Goal: Entertainment & Leisure: Consume media (video, audio)

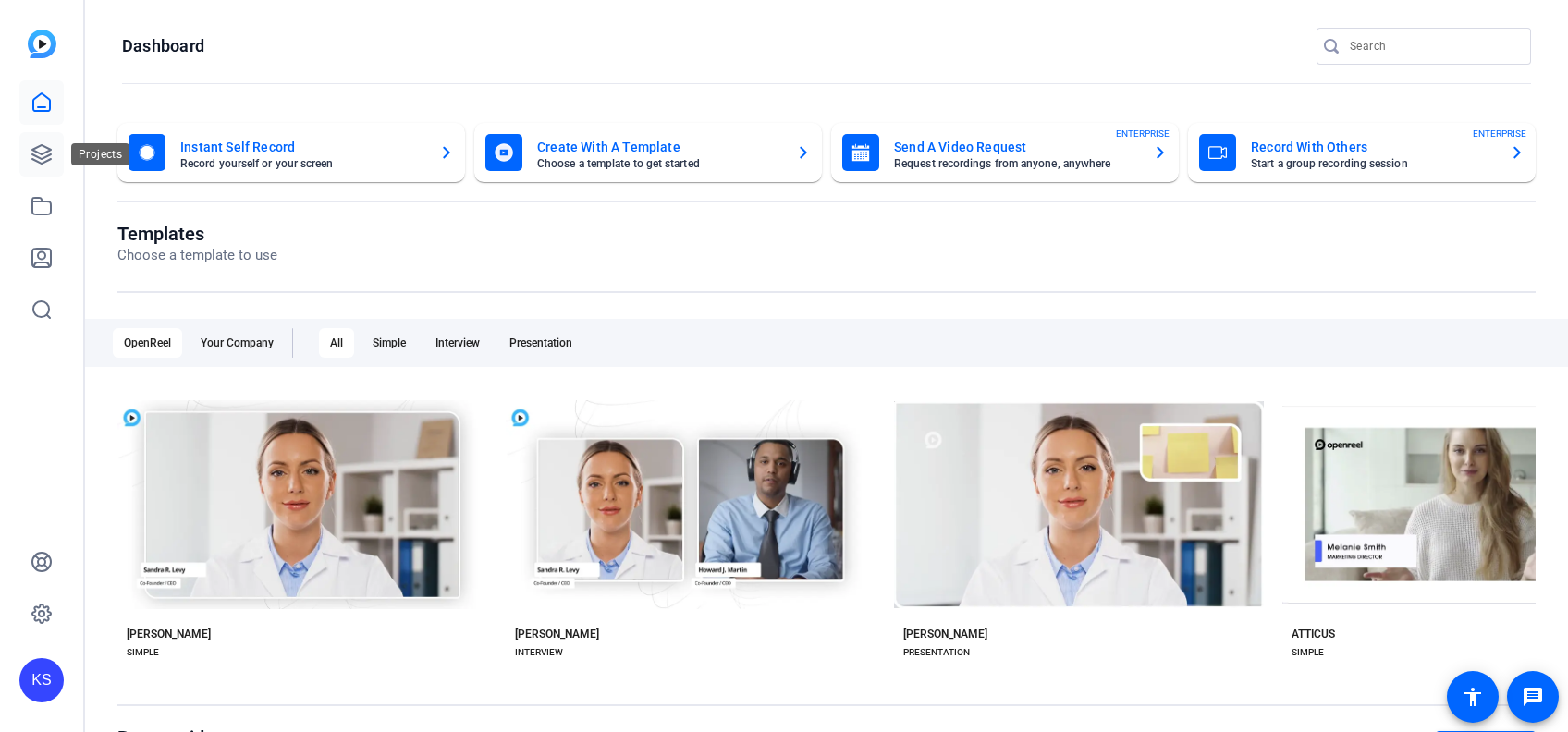
click at [47, 153] on icon at bounding box center [41, 153] width 22 height 22
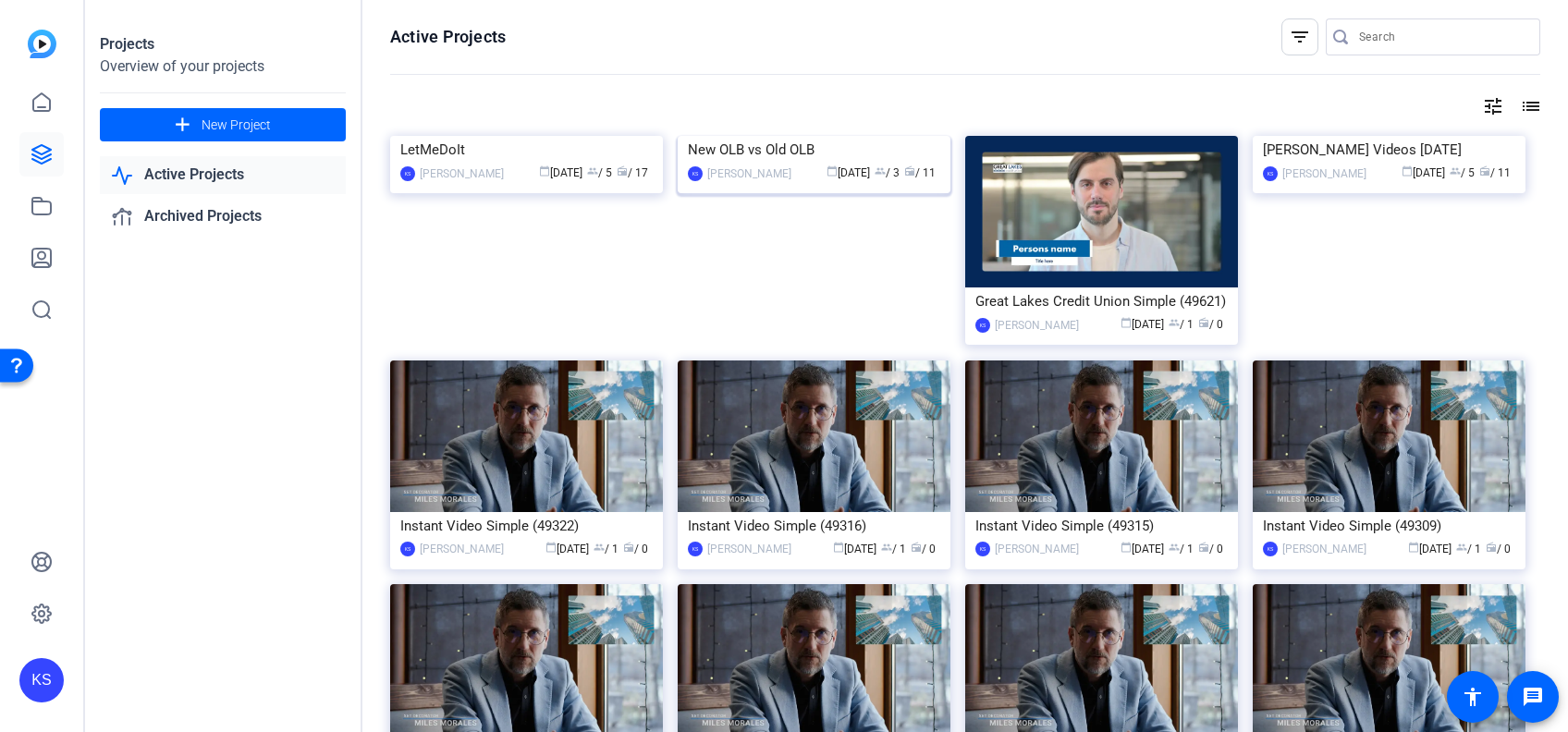
click at [771, 135] on img at bounding box center [814, 135] width 273 height 0
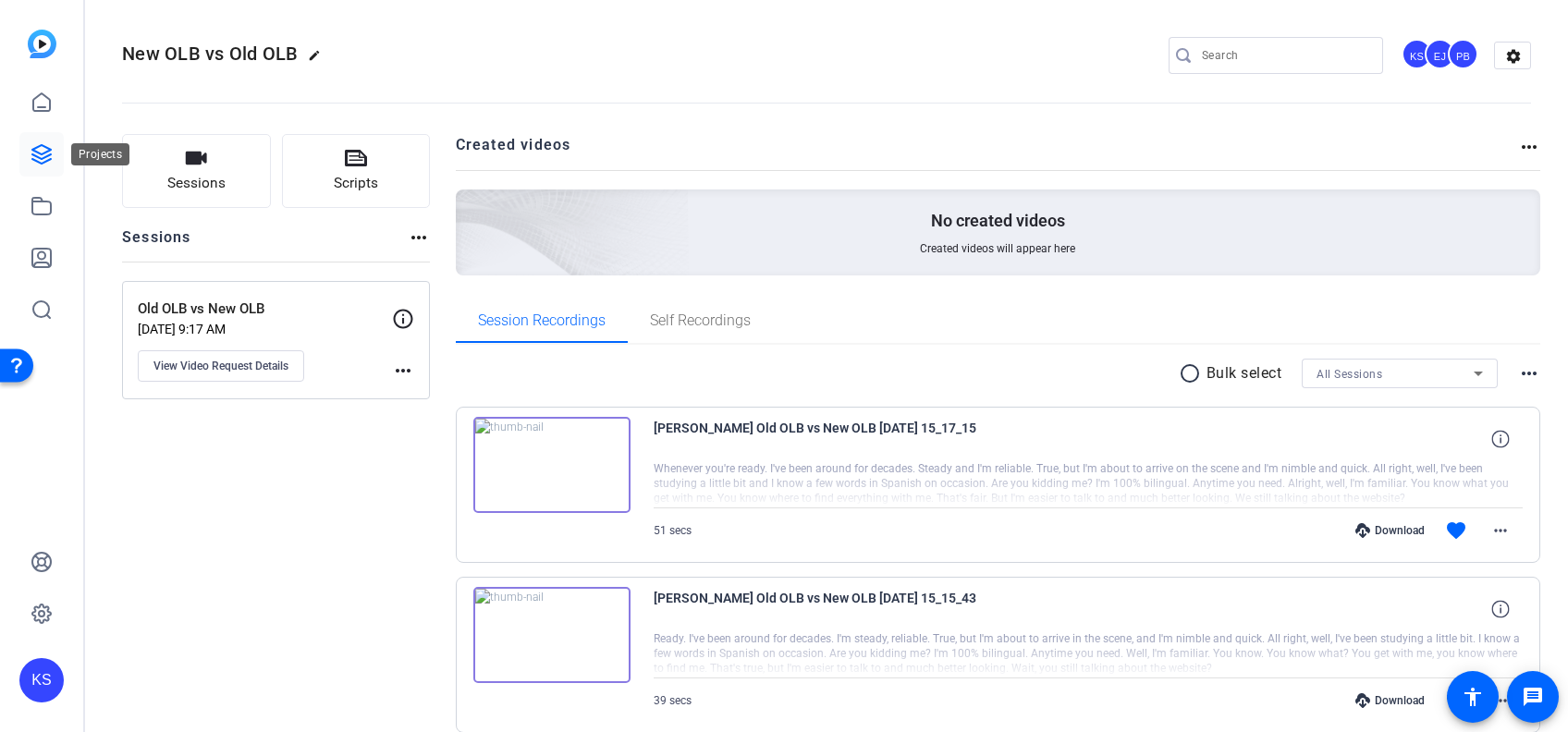
click at [40, 155] on icon at bounding box center [41, 153] width 22 height 22
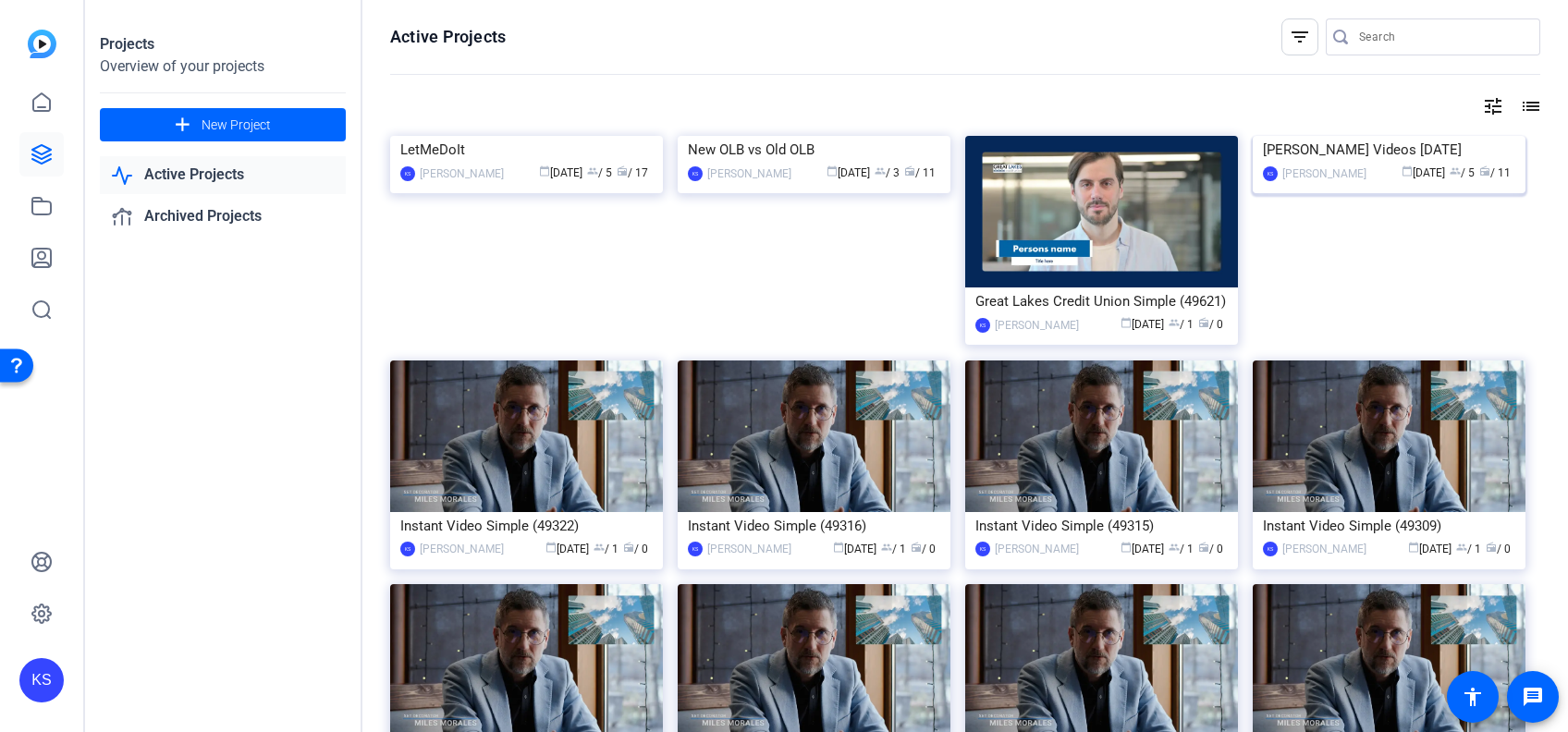
click at [1381, 135] on img at bounding box center [1389, 135] width 273 height 0
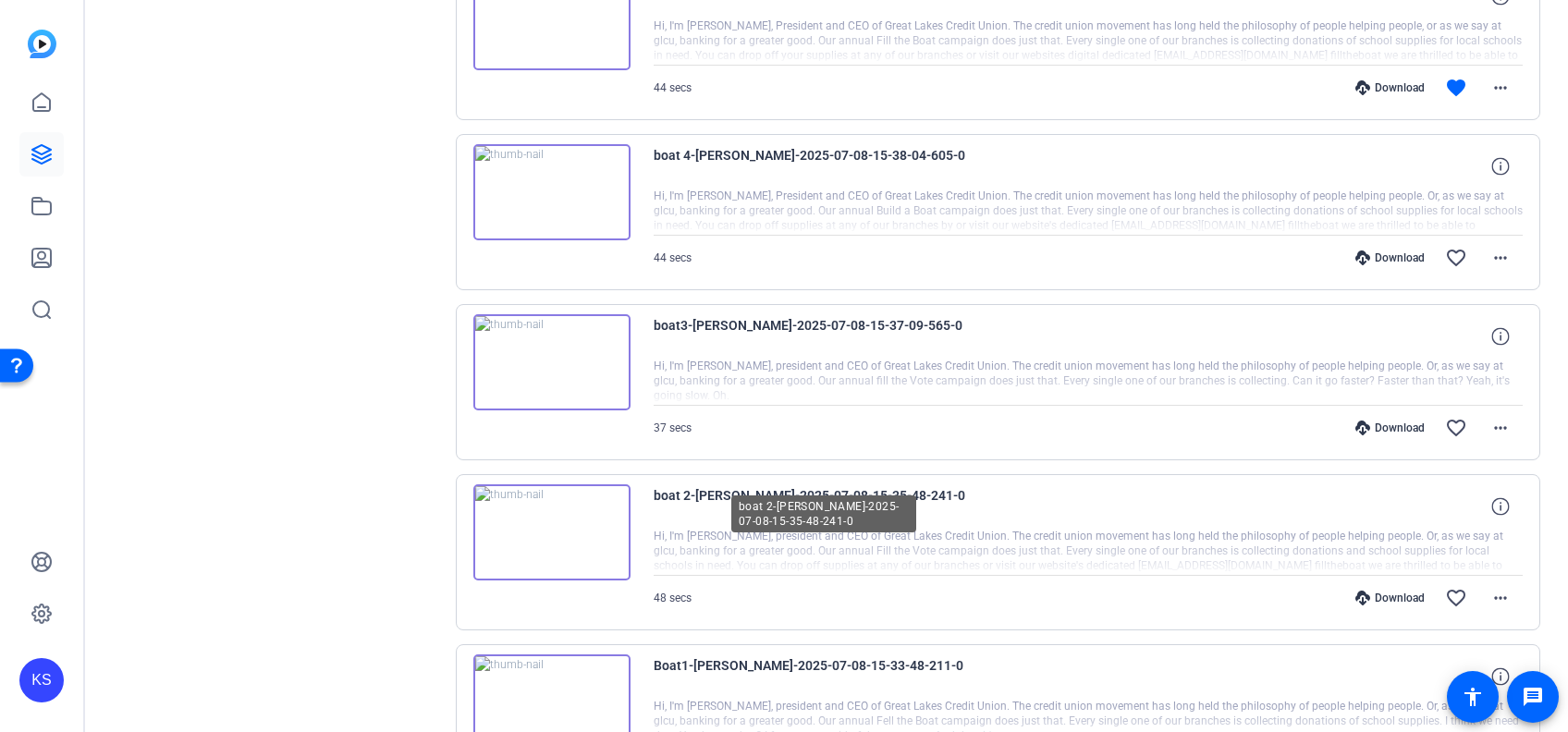
scroll to position [445, 0]
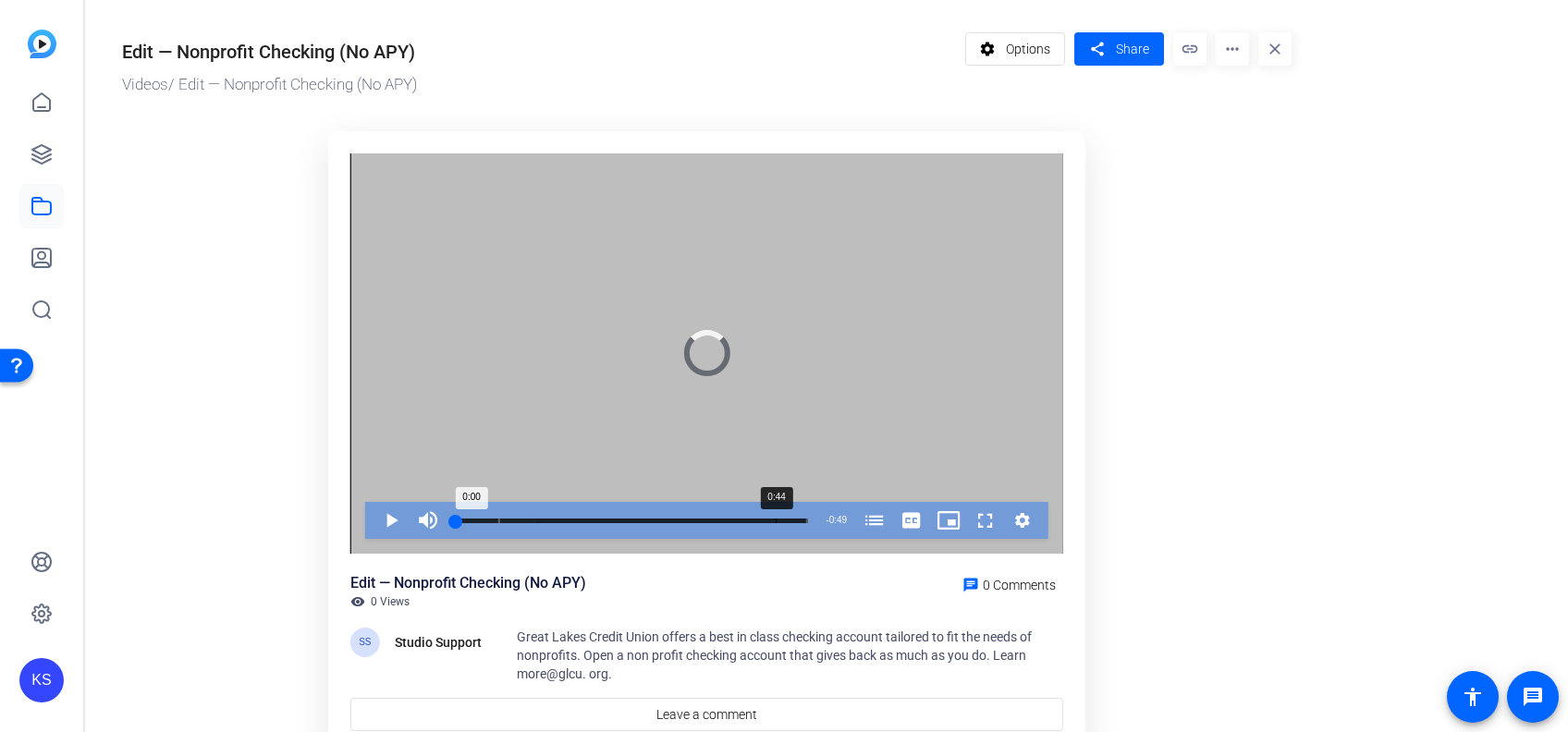
click at [775, 516] on div "Loaded : 22.59% 0:44 0:00 Great Lakes Credit Union Non-Profit Checking Account …" at bounding box center [631, 520] width 370 height 37
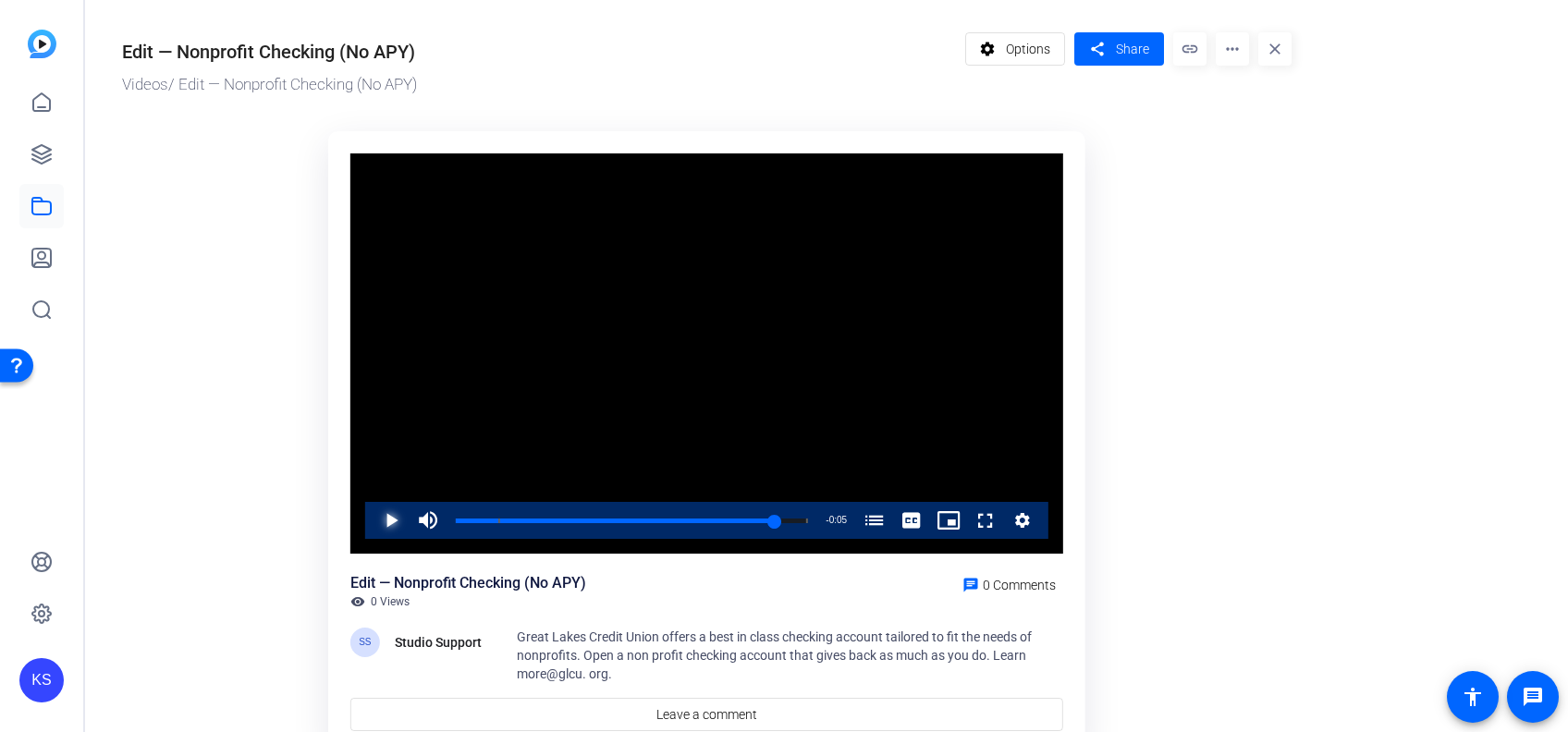
click at [372, 520] on span "Video Player" at bounding box center [372, 520] width 0 height 37
click at [1153, 487] on ktd-grid "Video Player is loading. Play Video Replay Mute Current Time 0:49 / Duration 0:…" at bounding box center [706, 443] width 1169 height 647
